Goal: Task Accomplishment & Management: Use online tool/utility

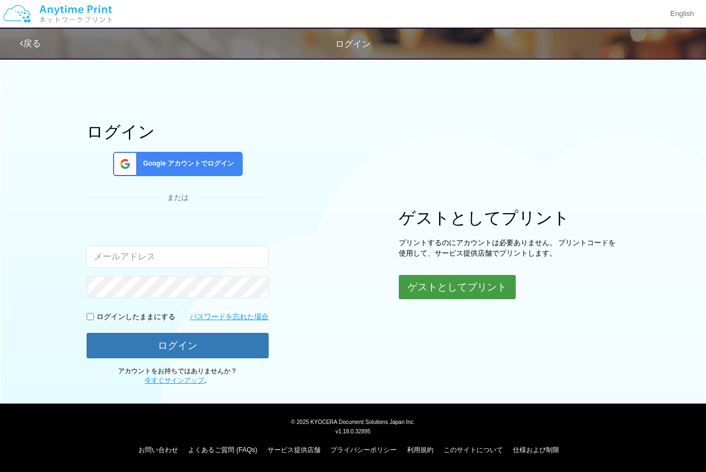
click at [465, 278] on button "ゲストとしてプリント" at bounding box center [457, 287] width 117 height 24
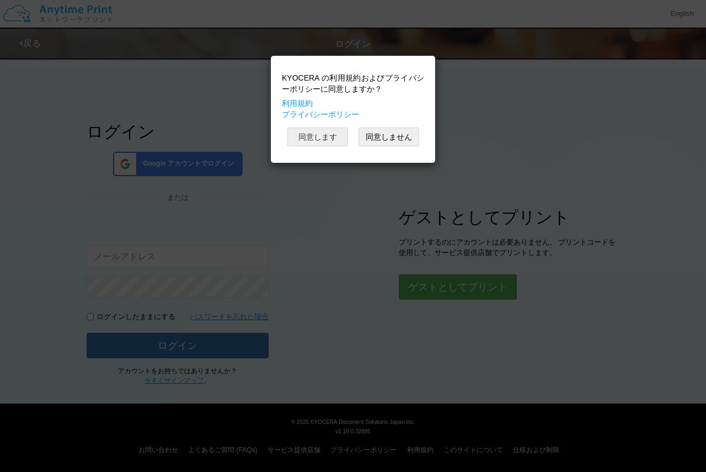
click at [318, 137] on button "同意します" at bounding box center [318, 136] width 61 height 19
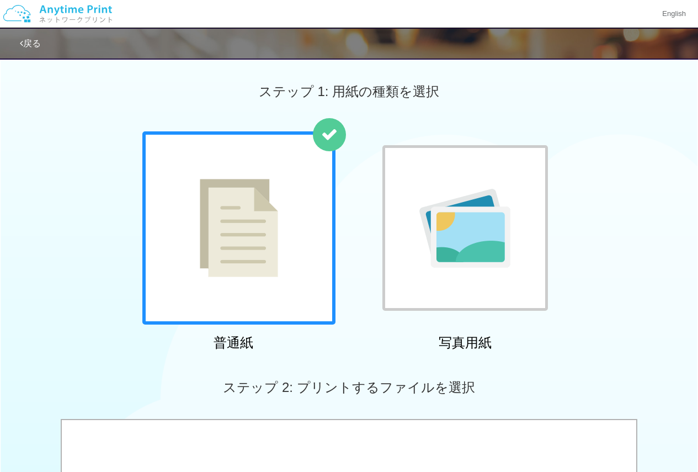
click at [263, 257] on img at bounding box center [239, 228] width 78 height 98
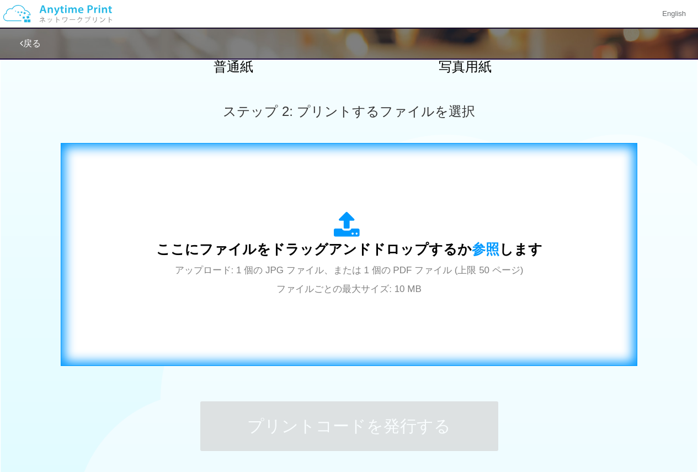
scroll to position [368, 0]
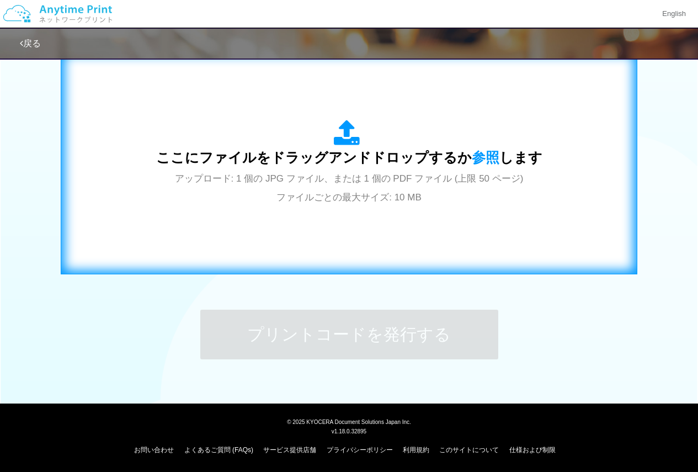
click at [384, 179] on span "アップロード: 1 個の JPG ファイル、または 1 個の PDF ファイル (上限 50 ページ) ファイルごとの最大サイズ: 10 MB" at bounding box center [349, 187] width 349 height 29
click at [325, 143] on div "ここにファイルをドラッグアンドドロップするか 参照 します アップロード: 1 個の JPG ファイル、または 1 個の PDF ファイル (上限 50 ペー…" at bounding box center [349, 163] width 386 height 86
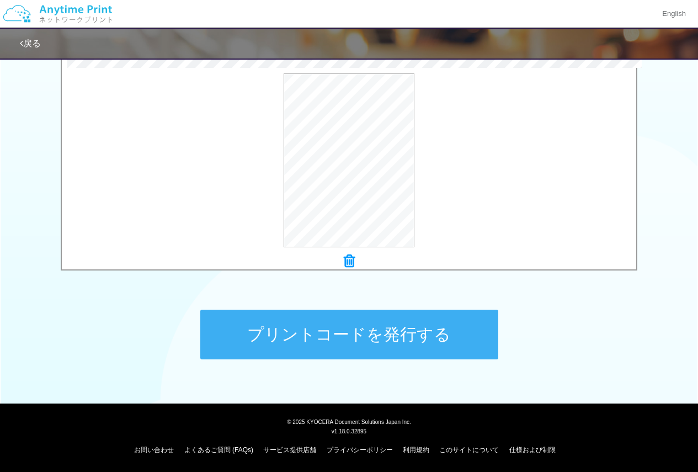
drag, startPoint x: 339, startPoint y: 253, endPoint x: 350, endPoint y: 262, distance: 13.7
click at [350, 262] on icon at bounding box center [349, 261] width 11 height 14
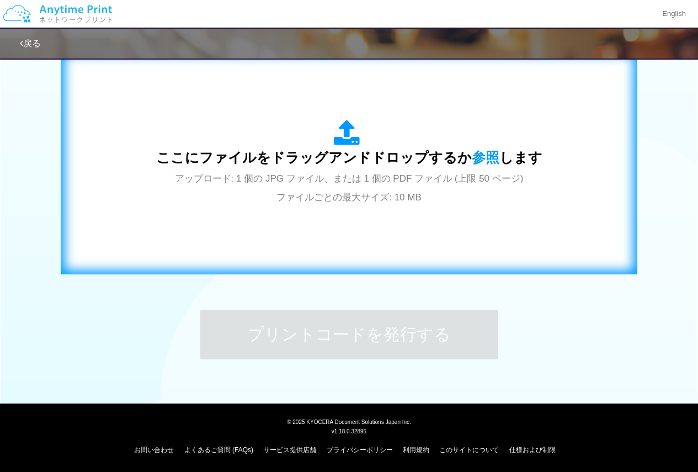
click at [352, 216] on div "ここにファイルをドラッグアンドドロップするか 参照 します アップロード: 1 個の JPG ファイル、または 1 個の PDF ファイル (上限 50 ペー…" at bounding box center [349, 163] width 554 height 200
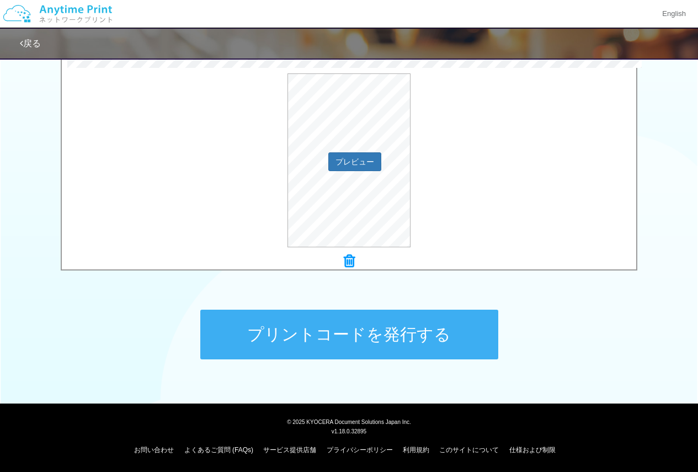
click at [489, 186] on div "プレビュー" at bounding box center [349, 160] width 574 height 174
click at [453, 323] on button "プリントコードを発行する" at bounding box center [349, 335] width 298 height 50
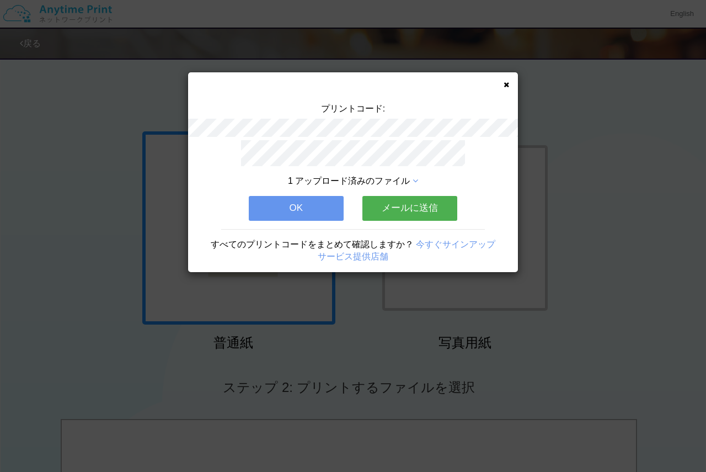
click at [504, 85] on icon at bounding box center [507, 84] width 6 height 7
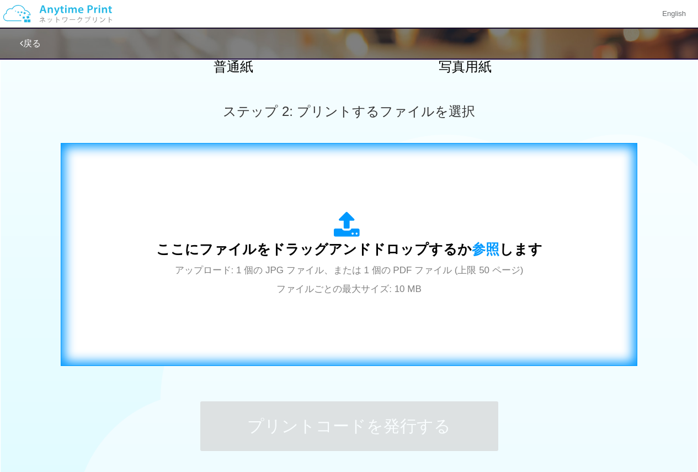
scroll to position [368, 0]
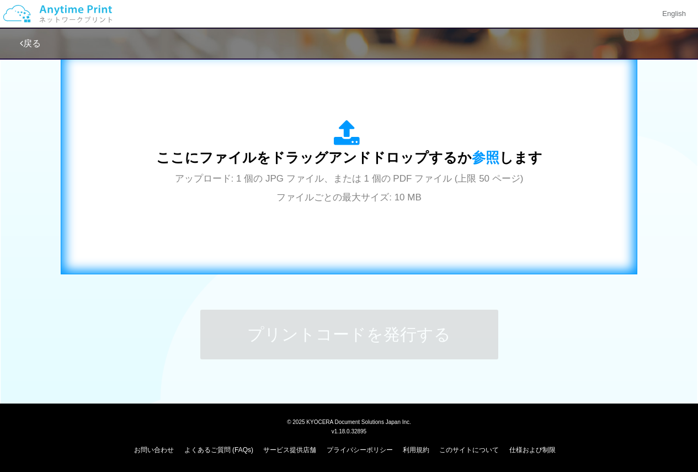
click at [345, 169] on div "ここにファイルをドラッグアンドドロップするか 参照 します アップロード: 1 個の JPG ファイル、または 1 個の PDF ファイル (上限 50 ペー…" at bounding box center [349, 163] width 386 height 86
click at [382, 150] on span "ここにファイルをドラッグアンドドロップするか 参照 します" at bounding box center [349, 157] width 386 height 15
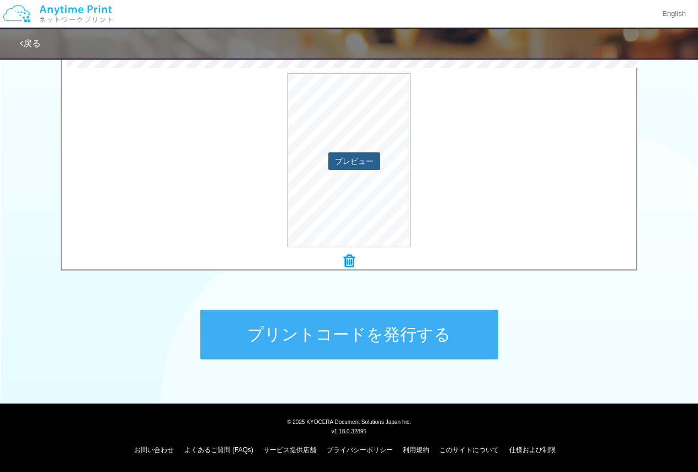
click at [345, 166] on button "プレビュー" at bounding box center [354, 161] width 52 height 18
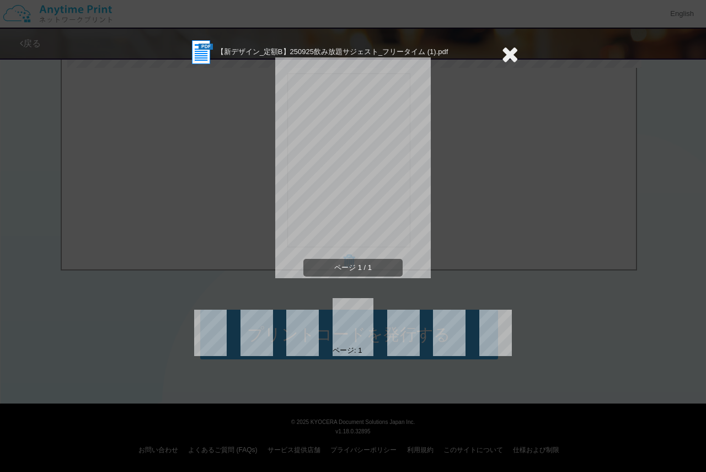
click at [384, 267] on span "ページ 1 / 1" at bounding box center [353, 268] width 99 height 18
click at [515, 56] on icon at bounding box center [510, 54] width 17 height 22
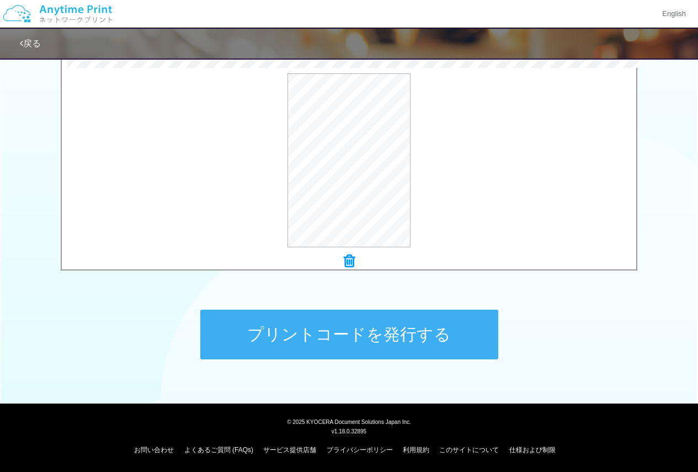
click at [33, 48] on link "戻る" at bounding box center [30, 43] width 21 height 9
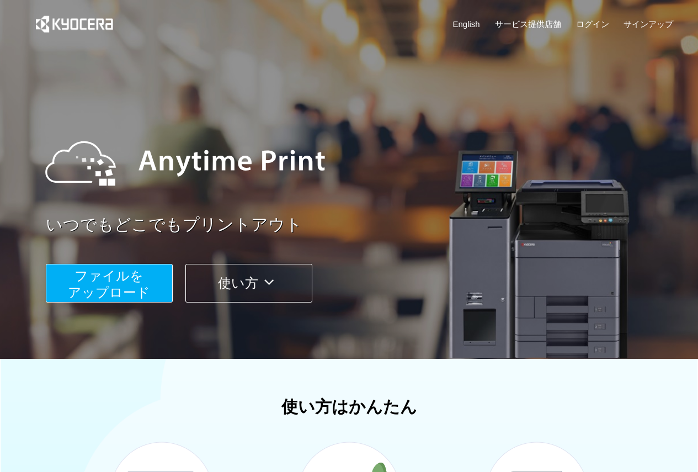
click at [123, 279] on span "ファイルを ​​アップロード" at bounding box center [109, 283] width 82 height 31
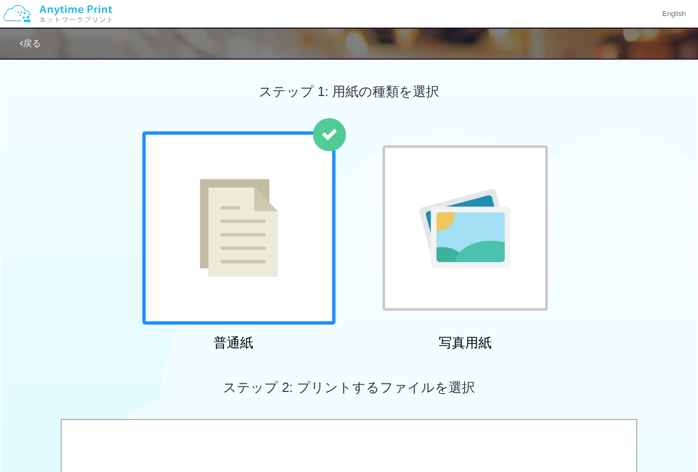
scroll to position [166, 0]
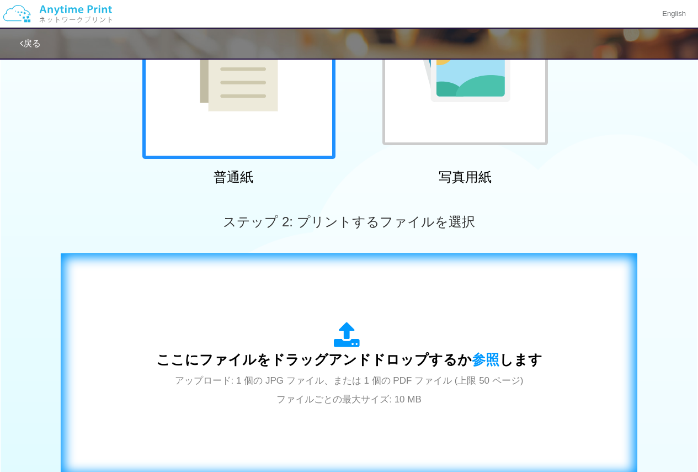
click at [317, 304] on div "ここにファイルをドラッグアンドドロップするか 参照 します アップロード: 1 個の JPG ファイル、または 1 個の PDF ファイル (上限 50 ペー…" at bounding box center [349, 365] width 554 height 200
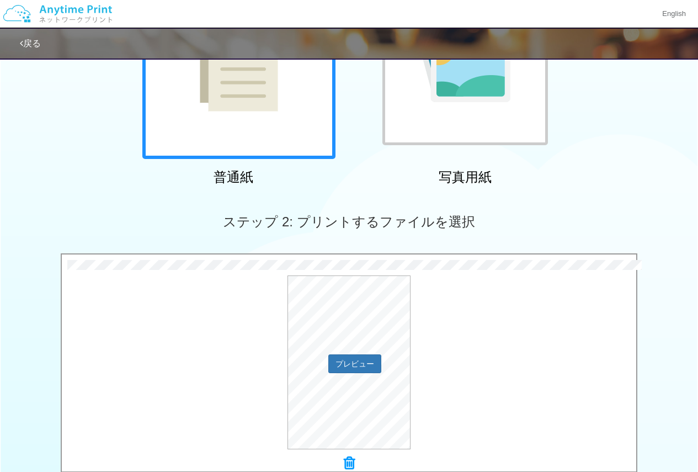
scroll to position [276, 0]
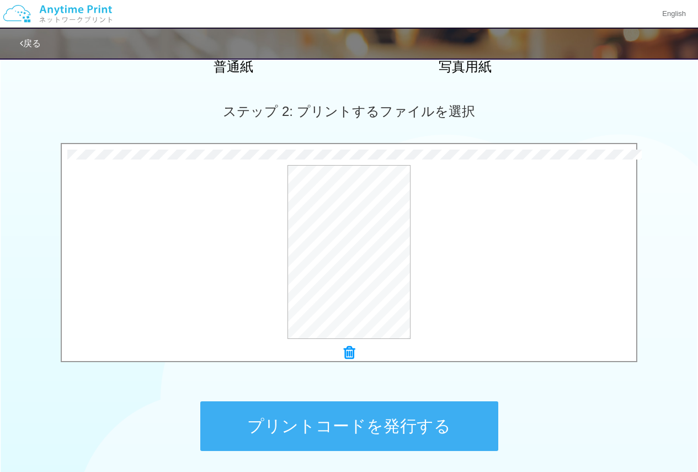
click at [348, 352] on icon at bounding box center [349, 352] width 11 height 14
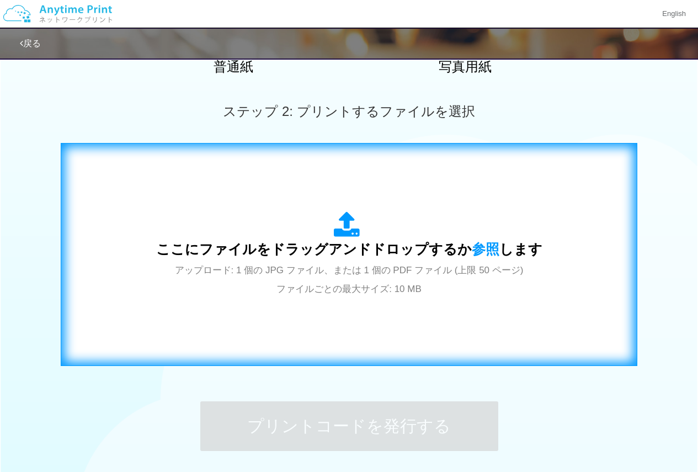
click at [330, 285] on span "アップロード: 1 個の JPG ファイル、または 1 個の PDF ファイル (上限 50 ページ) ファイルごとの最大サイズ: 10 MB" at bounding box center [349, 279] width 349 height 29
click at [315, 215] on div "ここにファイルをドラッグアンドドロップするか 参照 します アップロード: 1 個の JPG ファイル、または 1 個の PDF ファイル (上限 50 ペー…" at bounding box center [349, 254] width 386 height 86
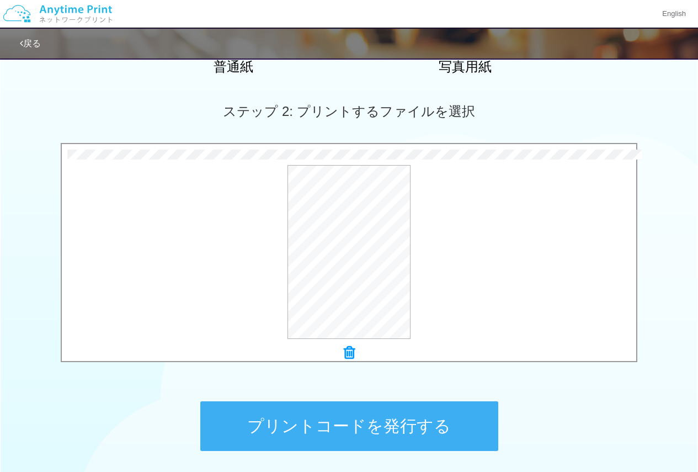
click at [350, 357] on icon at bounding box center [349, 352] width 11 height 14
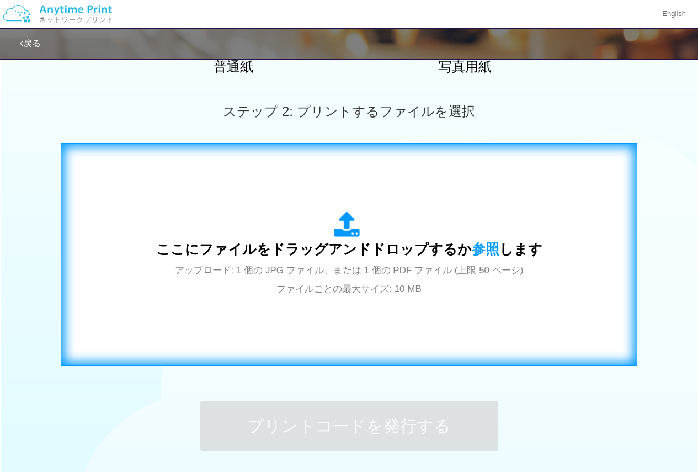
click at [335, 206] on div "ここにファイルをドラッグアンドドロップするか 参照 します アップロード: 1 個の JPG ファイル、または 1 個の PDF ファイル (上限 50 ペー…" at bounding box center [349, 255] width 554 height 200
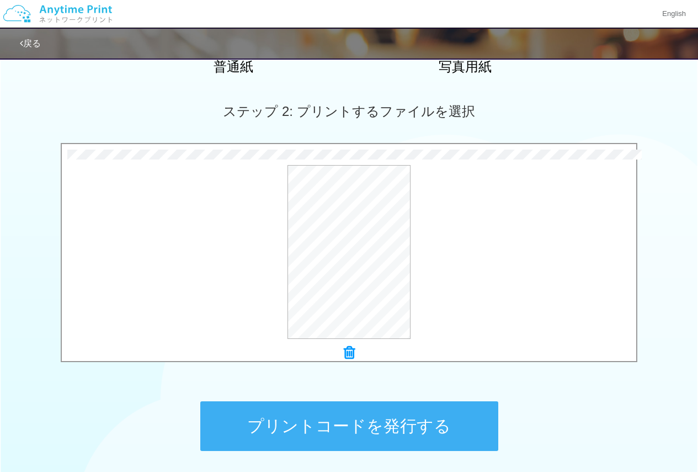
click at [341, 355] on div at bounding box center [349, 352] width 574 height 15
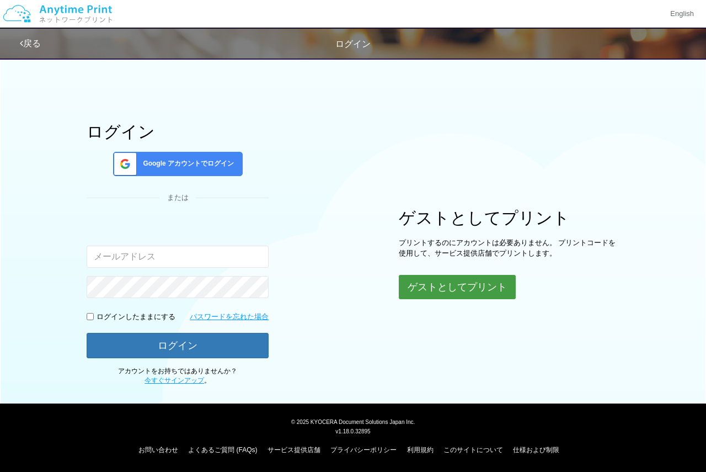
click at [422, 290] on button "ゲストとしてプリント" at bounding box center [457, 287] width 117 height 24
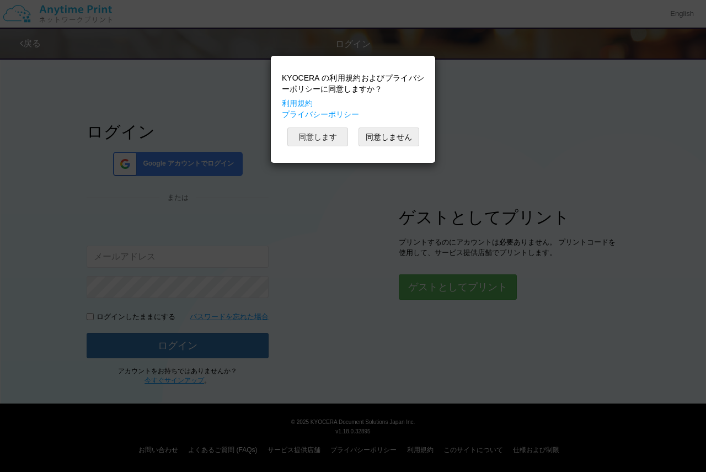
click at [326, 137] on button "同意します" at bounding box center [318, 136] width 61 height 19
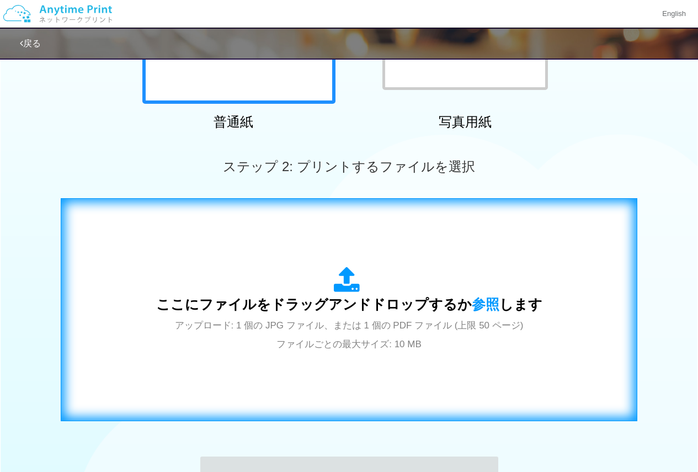
scroll to position [276, 0]
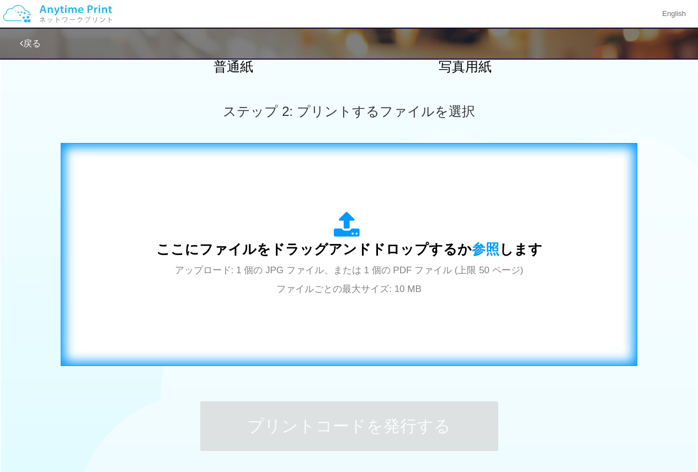
click at [345, 220] on icon at bounding box center [349, 225] width 31 height 28
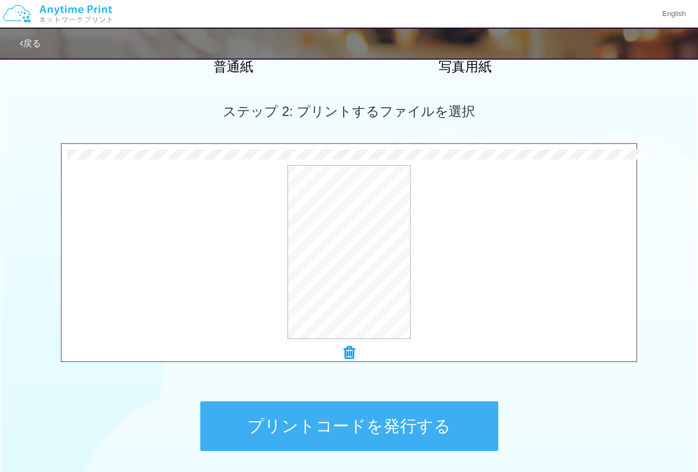
click at [482, 421] on button "プリントコードを発行する" at bounding box center [349, 426] width 298 height 50
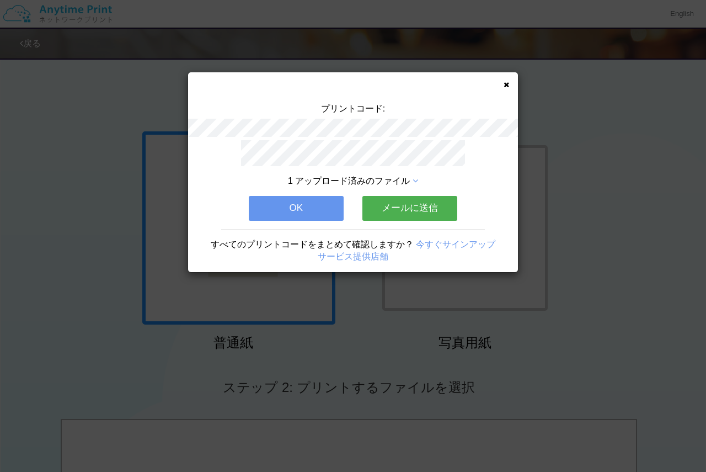
click at [508, 83] on icon at bounding box center [507, 84] width 6 height 7
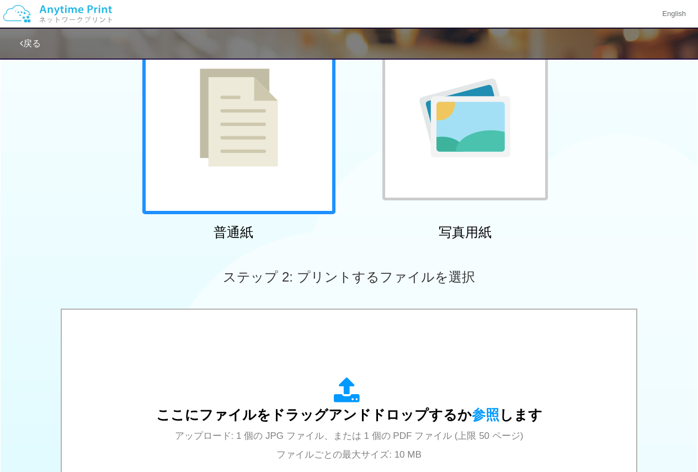
scroll to position [221, 0]
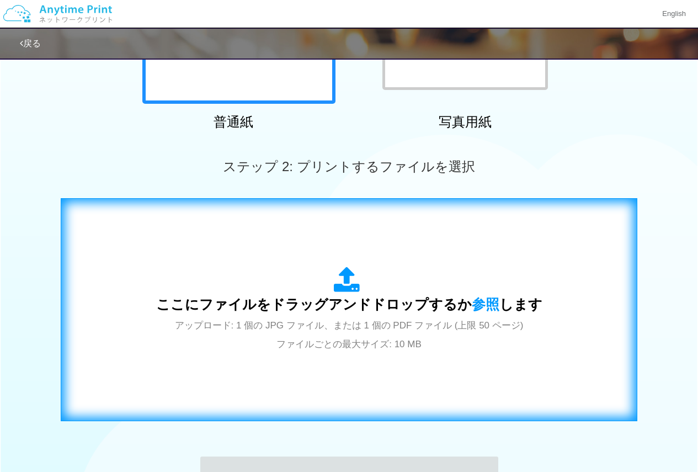
click at [404, 301] on span "ここにファイルをドラッグアンドドロップするか 参照 します" at bounding box center [349, 303] width 386 height 15
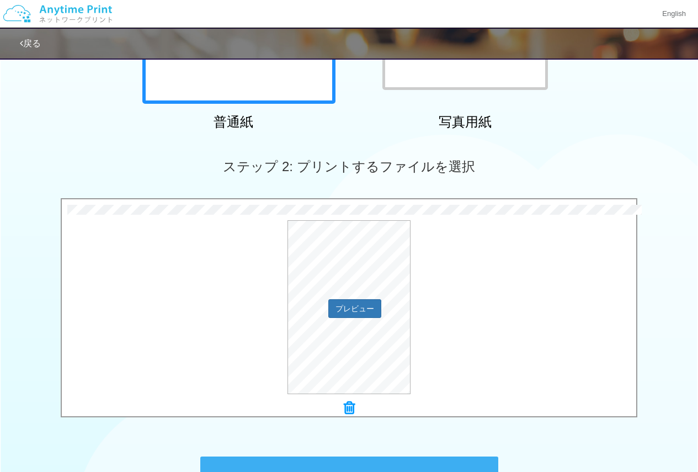
scroll to position [368, 0]
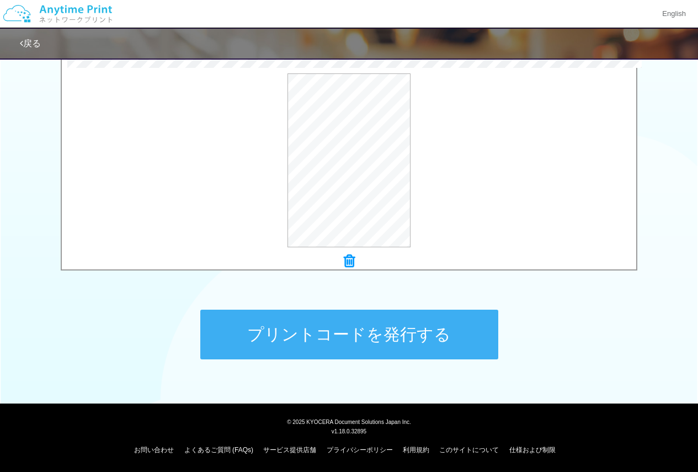
click at [445, 323] on button "プリントコードを発行する" at bounding box center [349, 335] width 298 height 50
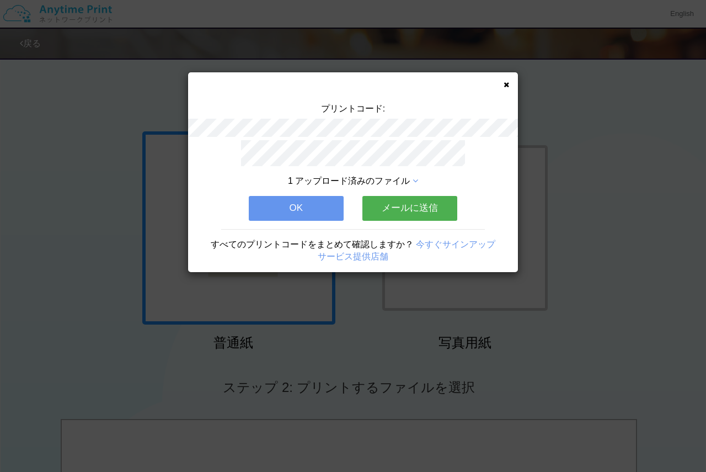
click at [506, 86] on icon at bounding box center [507, 84] width 6 height 7
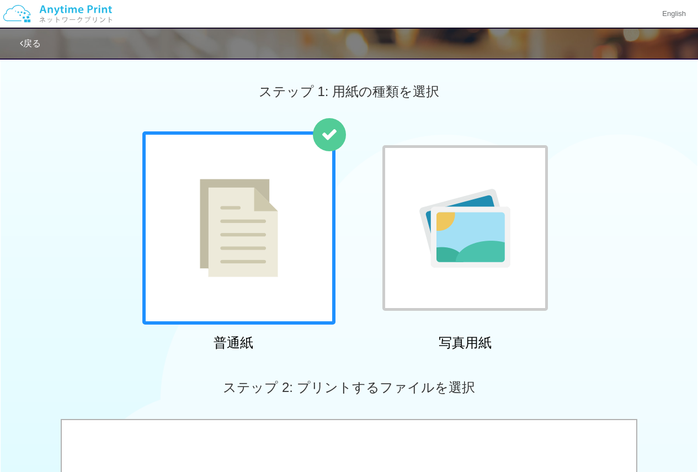
scroll to position [166, 0]
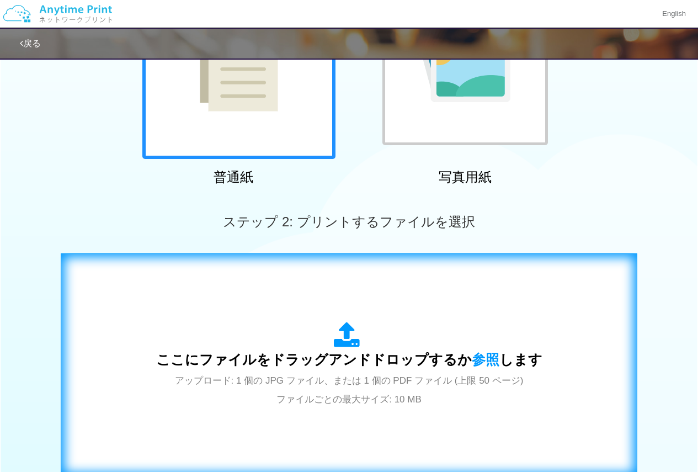
click at [370, 354] on span "ここにファイルをドラッグアンドドロップするか 参照 します" at bounding box center [349, 359] width 386 height 15
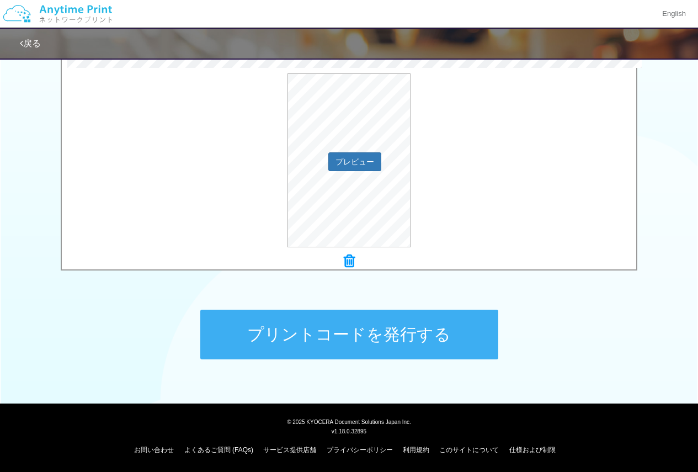
scroll to position [312, 0]
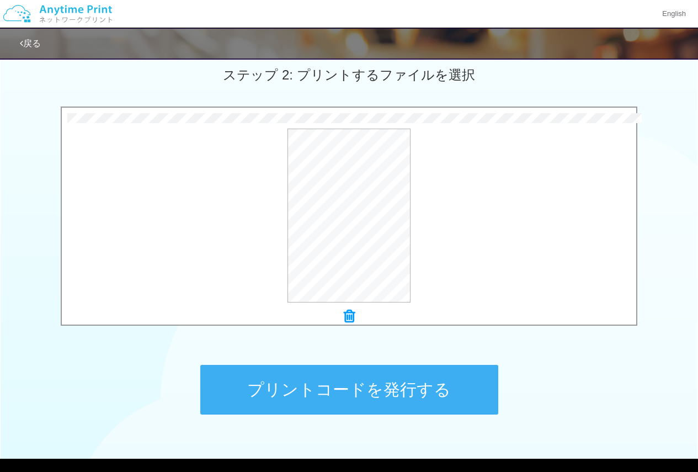
click at [383, 396] on button "プリントコードを発行する" at bounding box center [349, 390] width 298 height 50
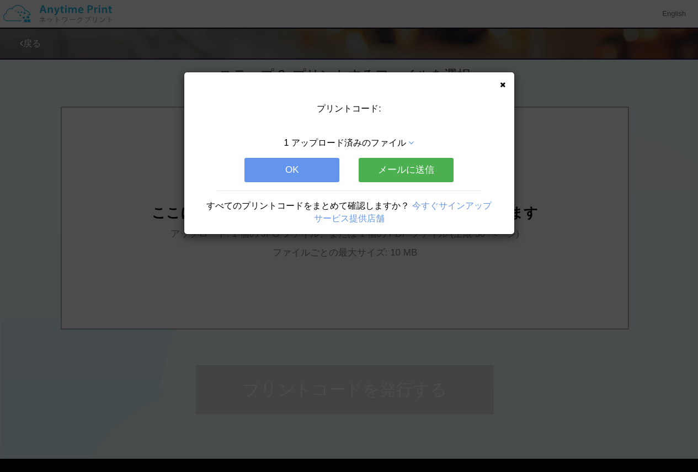
scroll to position [0, 0]
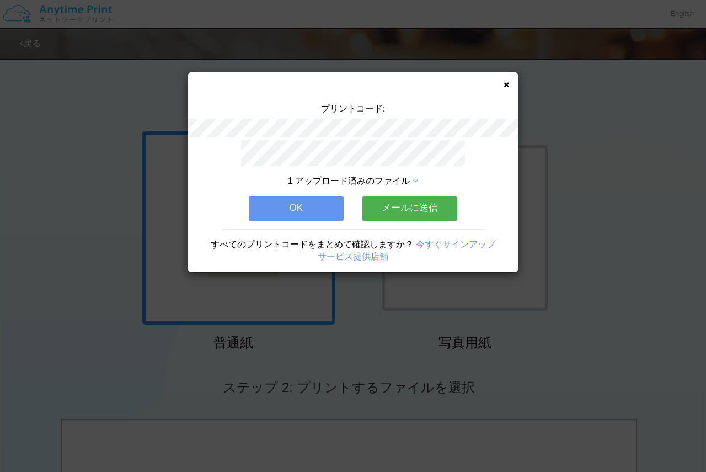
click at [502, 82] on div "プリントコード: 1 アップロード済みのファイル OK メールに送信 すべてのプリントコードをまとめて確認しますか？ 今すぐサインアップ サービス提供店舗" at bounding box center [353, 172] width 330 height 200
click at [504, 83] on icon at bounding box center [507, 84] width 6 height 7
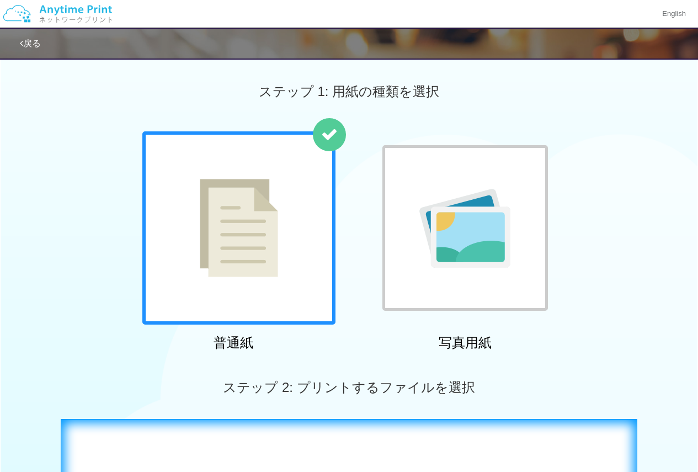
scroll to position [110, 0]
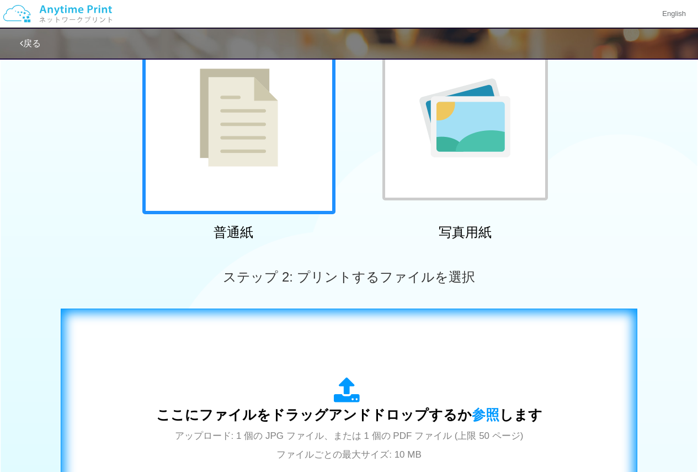
click at [297, 397] on div "ここにファイルをドラッグアンドドロップするか 参照 します アップロード: 1 個の JPG ファイル、または 1 個の PDF ファイル (上限 50 ペー…" at bounding box center [349, 420] width 386 height 86
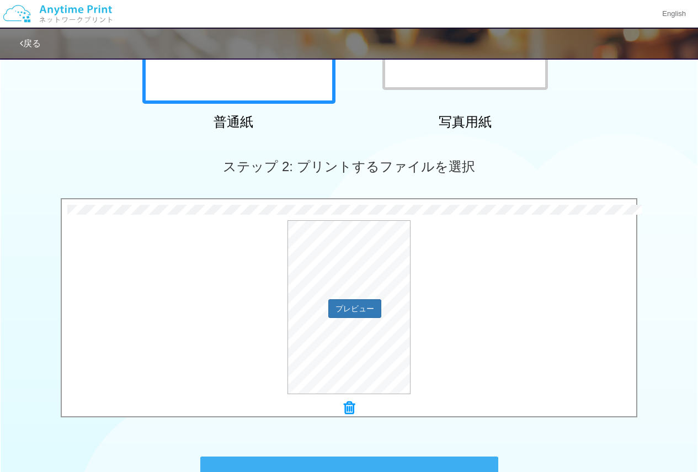
scroll to position [331, 0]
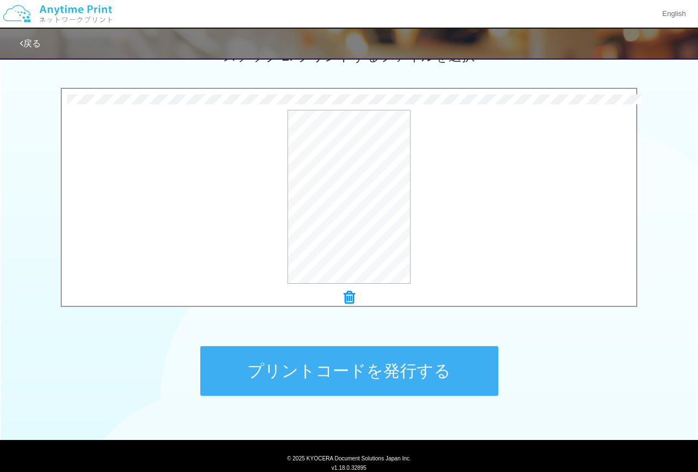
click at [416, 384] on button "プリントコードを発行する" at bounding box center [349, 371] width 298 height 50
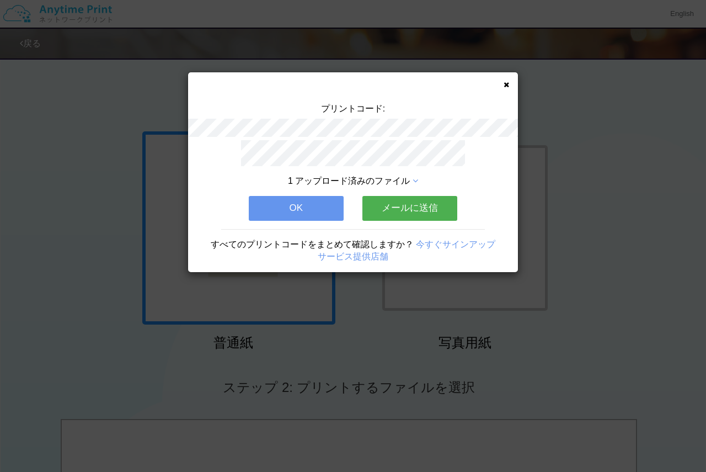
click at [502, 79] on div "プリントコード: 1 アップロード済みのファイル OK メールに送信 すべてのプリントコードをまとめて確認しますか？ 今すぐサインアップ サービス提供店舗" at bounding box center [353, 172] width 330 height 200
click at [506, 86] on icon at bounding box center [507, 84] width 6 height 7
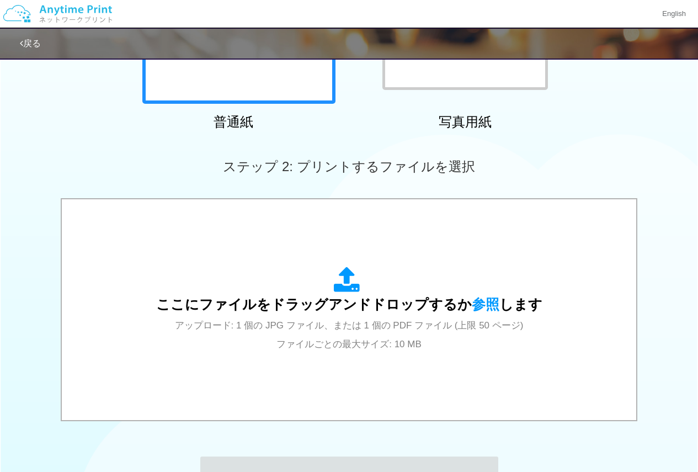
scroll to position [368, 0]
